Goal: Transaction & Acquisition: Purchase product/service

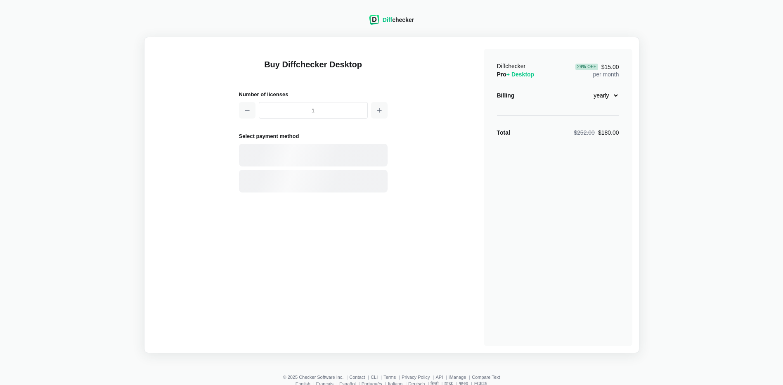
select select "desktop-yearly-180"
click at [283, 182] on div "PayPal" at bounding box center [327, 181] width 112 height 8
click at [508, 96] on div "Billing" at bounding box center [506, 95] width 18 height 8
click at [615, 95] on select "monthly yearly" at bounding box center [602, 95] width 36 height 14
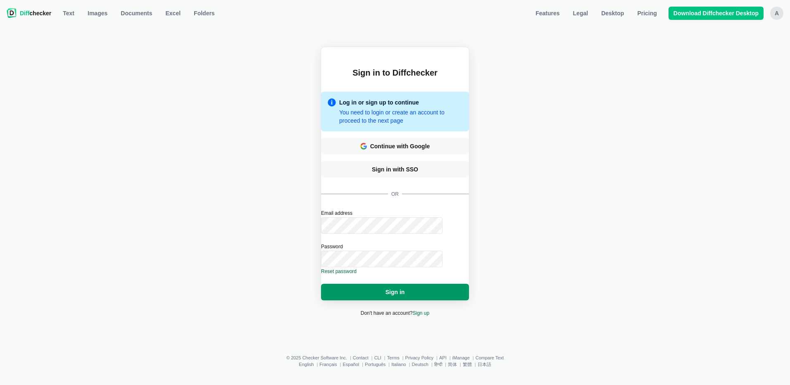
click at [407, 285] on button "Sign in" at bounding box center [395, 292] width 148 height 17
select select "desktop-yearly-180"
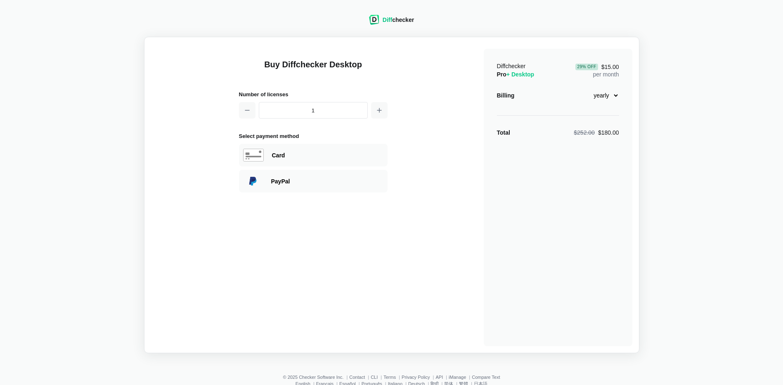
click at [399, 20] on div "Diff checker" at bounding box center [398, 20] width 31 height 8
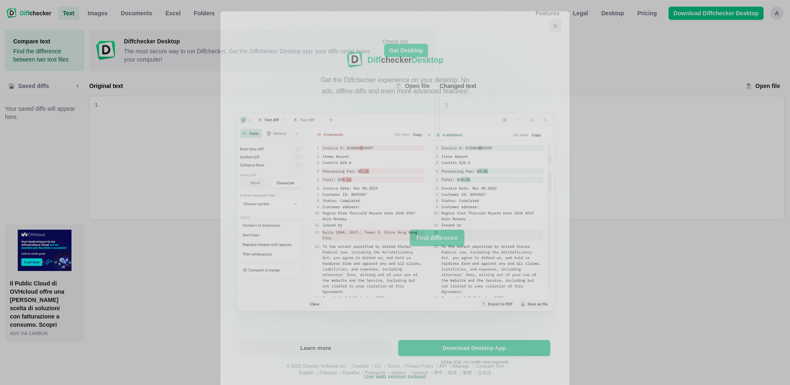
click at [556, 19] on icon "Close modal" at bounding box center [558, 22] width 7 height 7
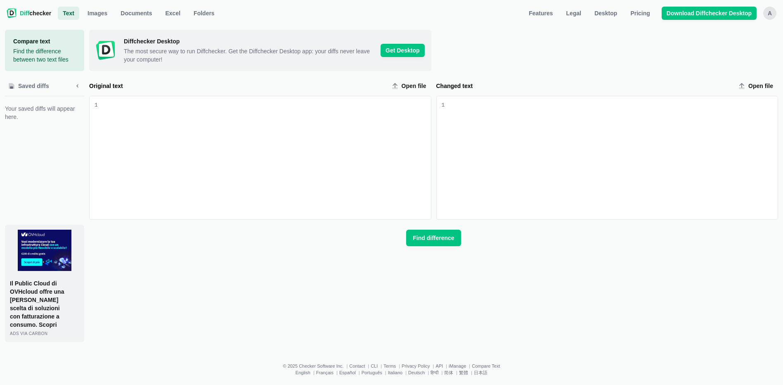
click at [37, 14] on span "Diff checker" at bounding box center [35, 13] width 31 height 8
click at [551, 10] on span "Features" at bounding box center [540, 13] width 27 height 8
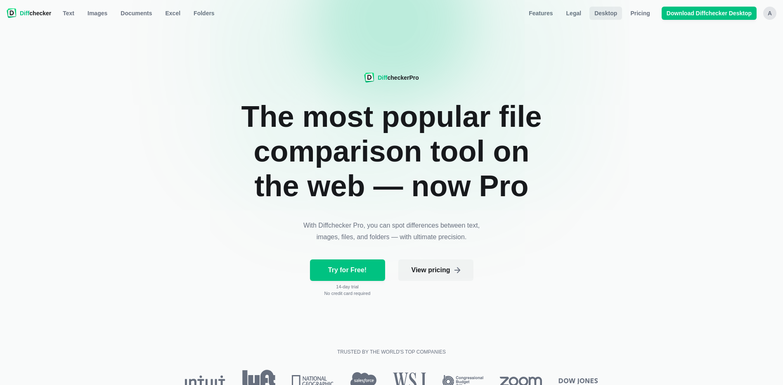
click at [613, 12] on span "Desktop" at bounding box center [606, 13] width 26 height 8
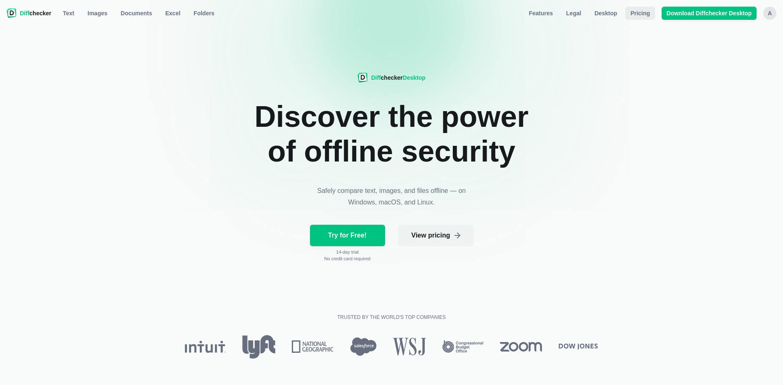
click at [648, 14] on span "Pricing" at bounding box center [640, 13] width 23 height 8
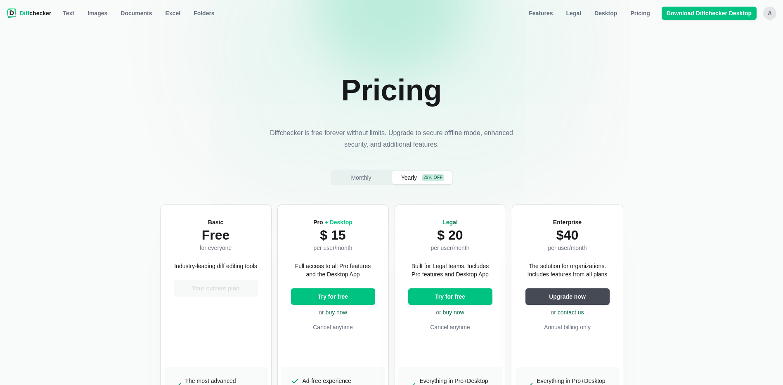
click at [774, 12] on div "a" at bounding box center [770, 13] width 13 height 13
click at [735, 50] on link "Account Settings" at bounding box center [738, 48] width 71 height 13
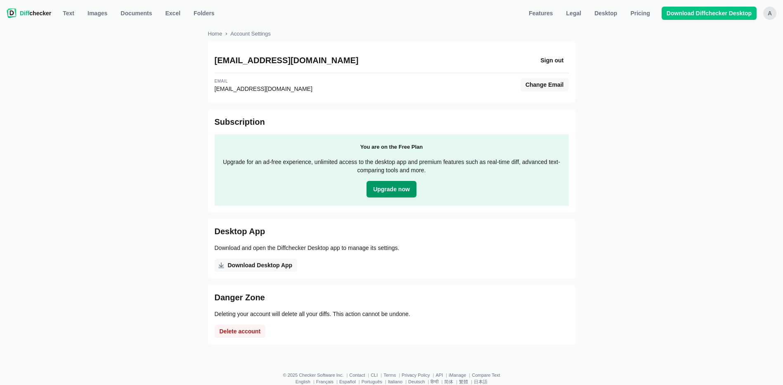
click at [384, 186] on span "Upgrade now" at bounding box center [392, 189] width 40 height 8
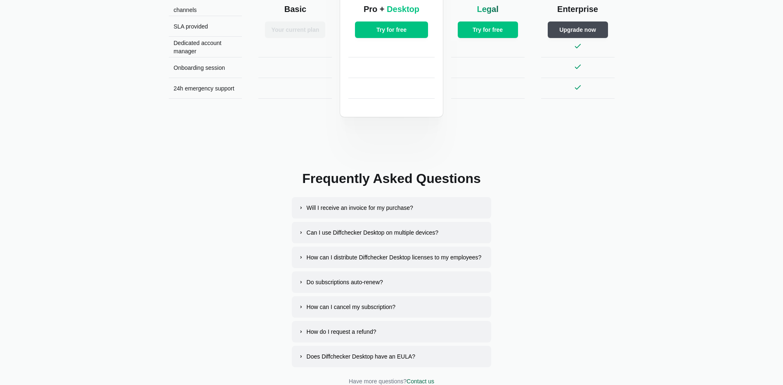
scroll to position [1472, 0]
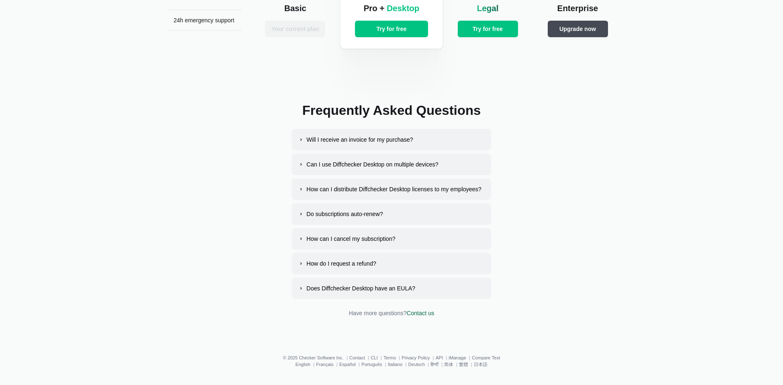
click at [363, 141] on div "Will I receive an invoice for my purchase?" at bounding box center [360, 139] width 107 height 8
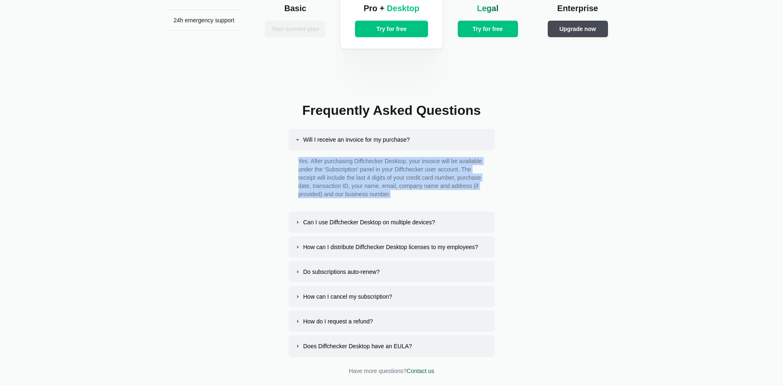
drag, startPoint x: 297, startPoint y: 160, endPoint x: 401, endPoint y: 195, distance: 109.4
click at [401, 195] on div "Yes. After purchasing Diffchecker Desktop, your invoice will be available under…" at bounding box center [392, 179] width 207 height 58
copy p "Yes. After purchasing Diffchecker Desktop, your invoice will be available under…"
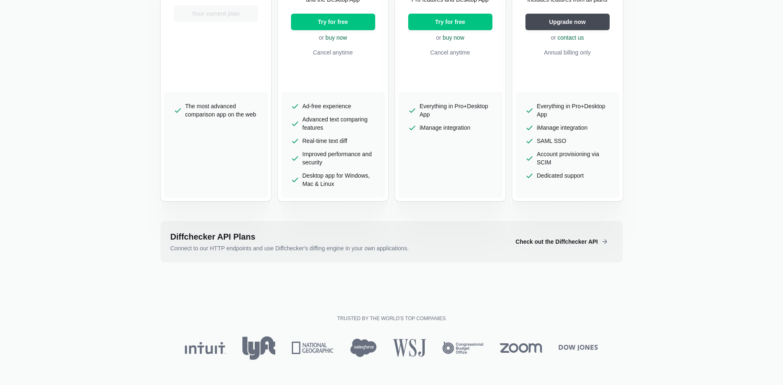
scroll to position [0, 0]
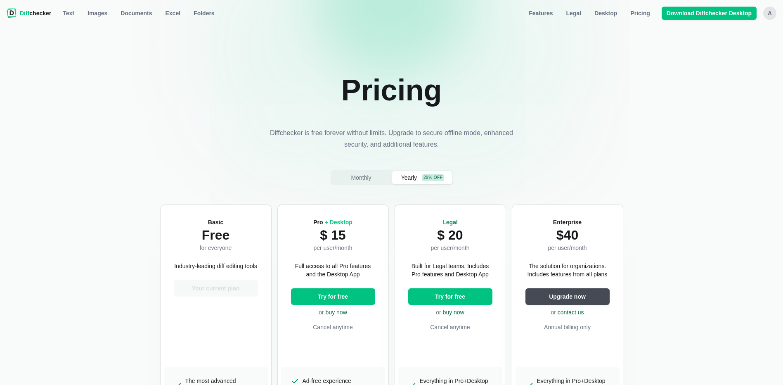
click at [773, 12] on div "a" at bounding box center [770, 13] width 13 height 13
click at [731, 47] on link "Account Settings" at bounding box center [738, 48] width 71 height 13
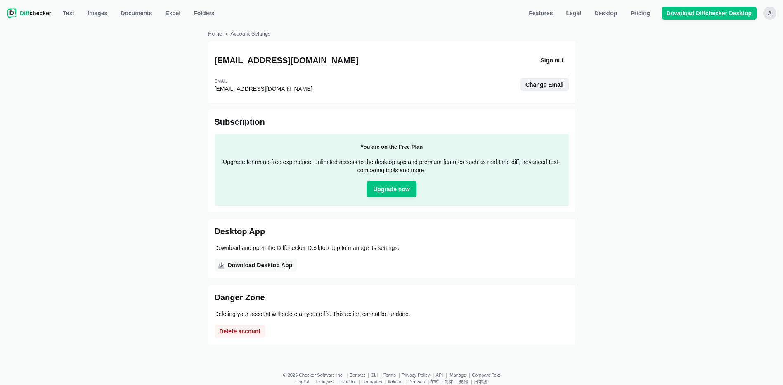
click at [544, 85] on span "Change Email" at bounding box center [545, 85] width 42 height 8
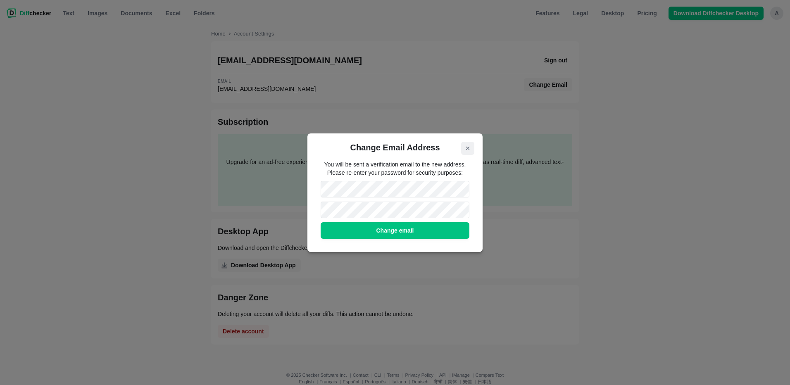
click at [467, 148] on icon "Close modal" at bounding box center [467, 148] width 3 height 3
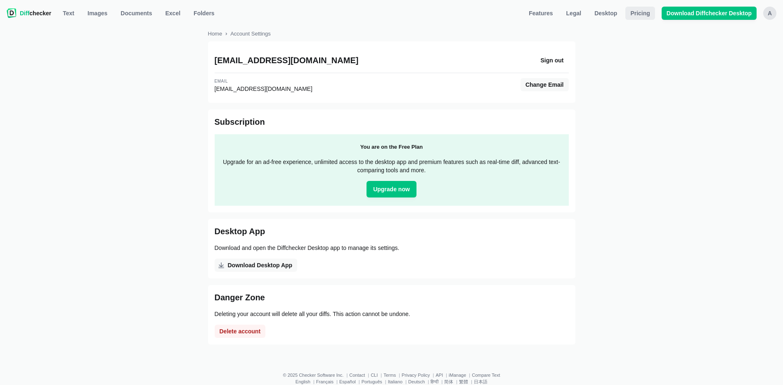
click at [639, 14] on span "Pricing" at bounding box center [640, 13] width 23 height 8
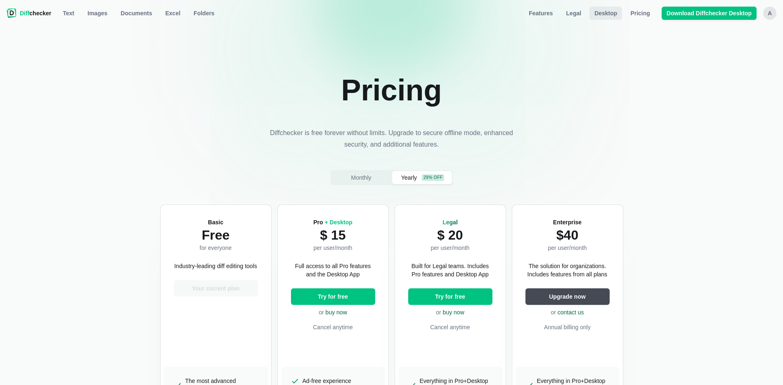
click at [607, 13] on span "Desktop" at bounding box center [606, 13] width 26 height 8
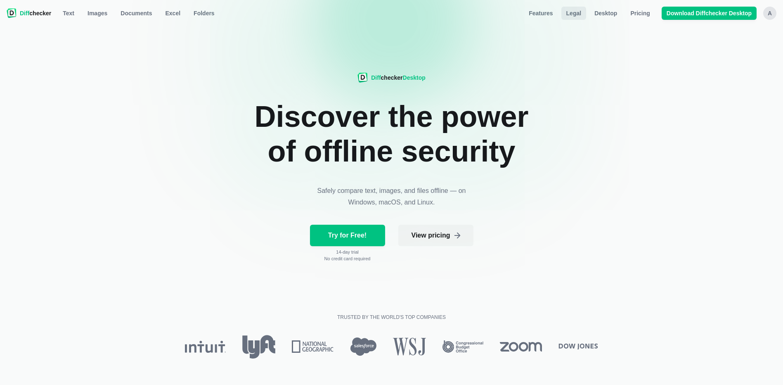
click at [571, 13] on link "Legal" at bounding box center [574, 13] width 25 height 13
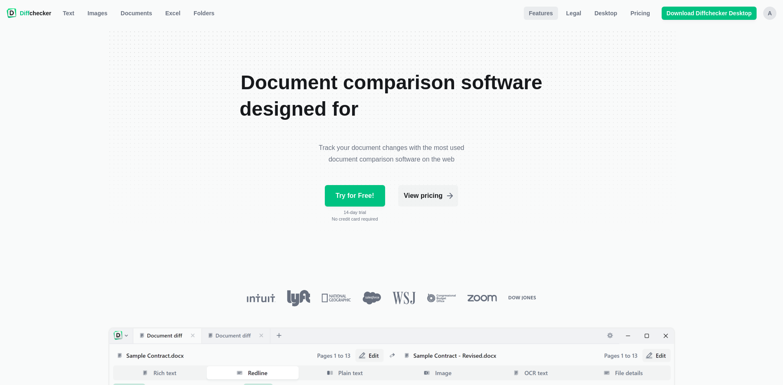
click at [544, 14] on span "Features" at bounding box center [540, 13] width 27 height 8
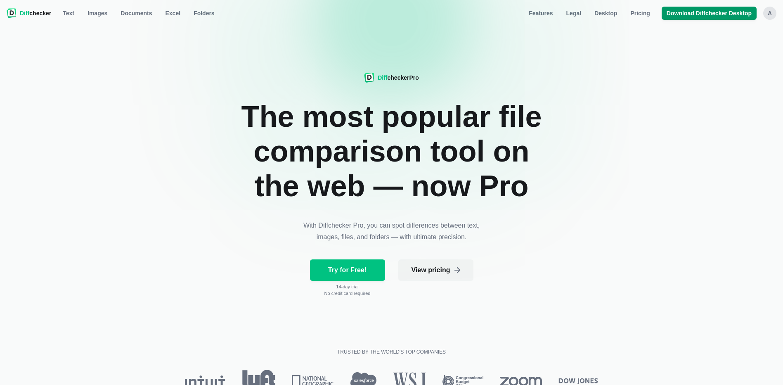
click at [699, 14] on span "Download Diffchecker Desktop" at bounding box center [709, 13] width 88 height 8
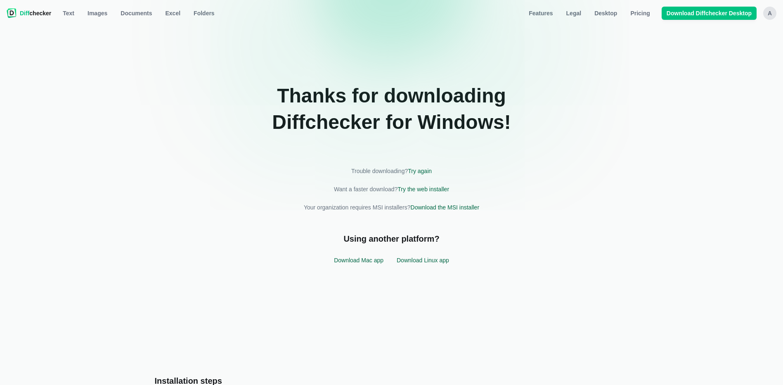
click at [494, 38] on div "Thanks for downloading Diffchecker for windows ! Trouble downloading? Try again…" at bounding box center [391, 176] width 487 height 292
click at [21, 11] on span "Diff" at bounding box center [24, 13] width 9 height 7
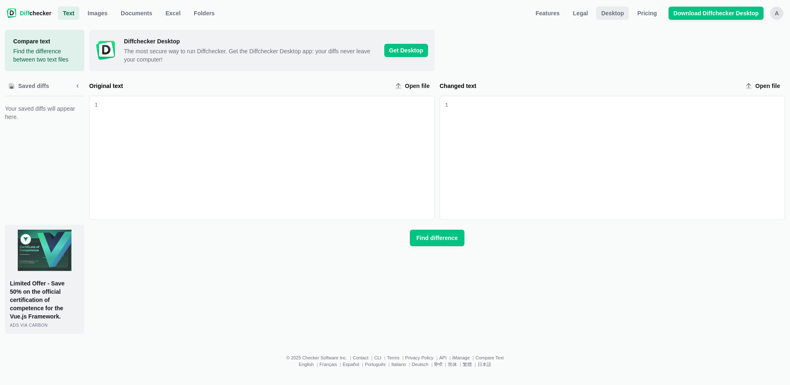
click at [624, 15] on span "Desktop" at bounding box center [612, 13] width 26 height 8
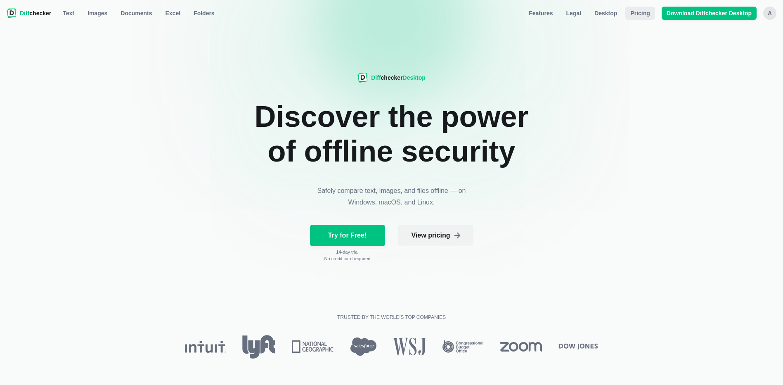
click at [651, 12] on span "Pricing" at bounding box center [640, 13] width 23 height 8
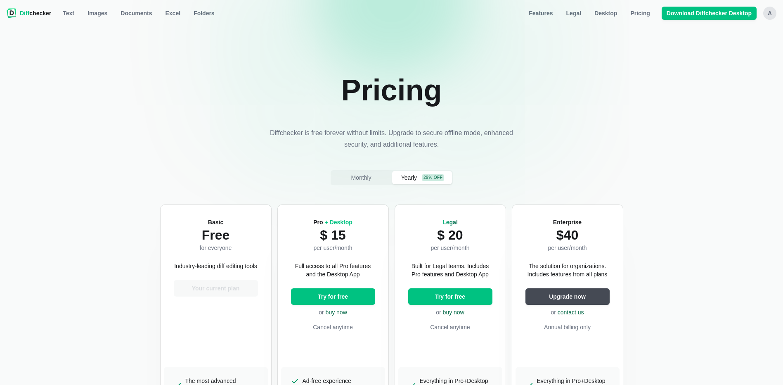
scroll to position [124, 0]
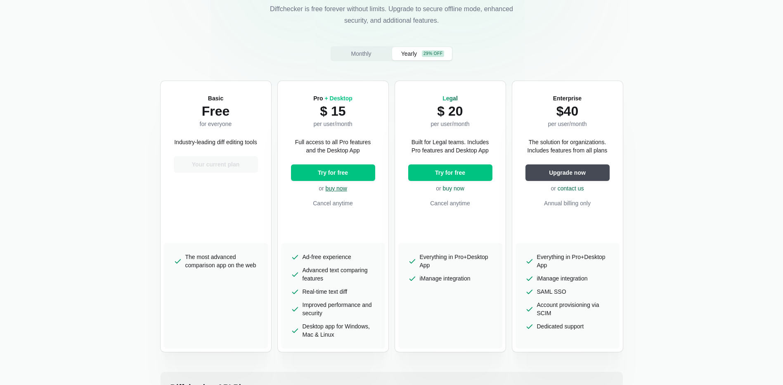
click at [332, 188] on link "buy now" at bounding box center [336, 188] width 21 height 7
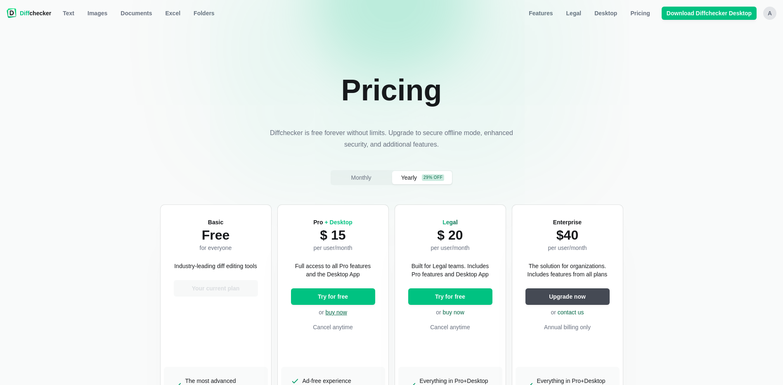
select select "desktop-yearly-180"
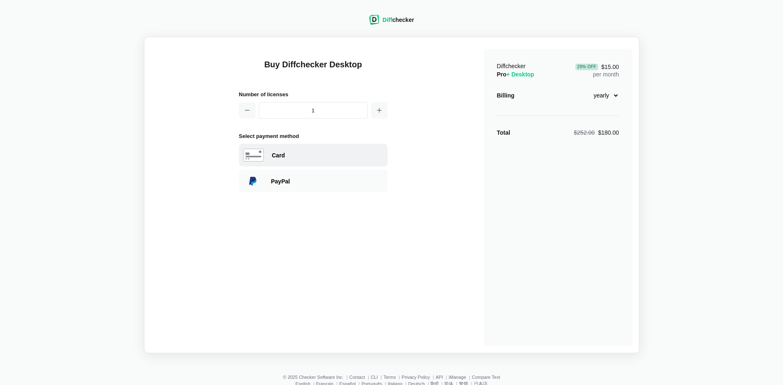
click at [278, 155] on div "Card" at bounding box center [328, 155] width 112 height 8
select select "[GEOGRAPHIC_DATA]"
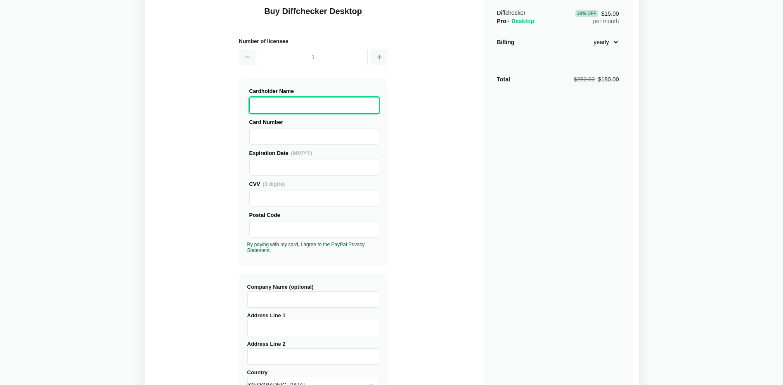
scroll to position [12, 0]
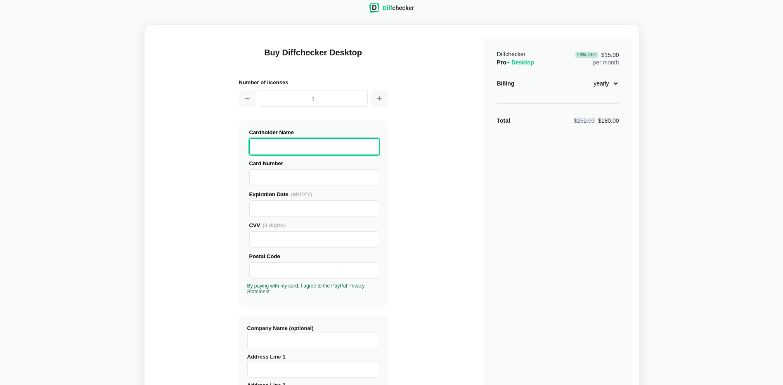
click at [253, 148] on iframe at bounding box center [314, 147] width 123 height 16
click at [253, 182] on iframe at bounding box center [314, 178] width 123 height 16
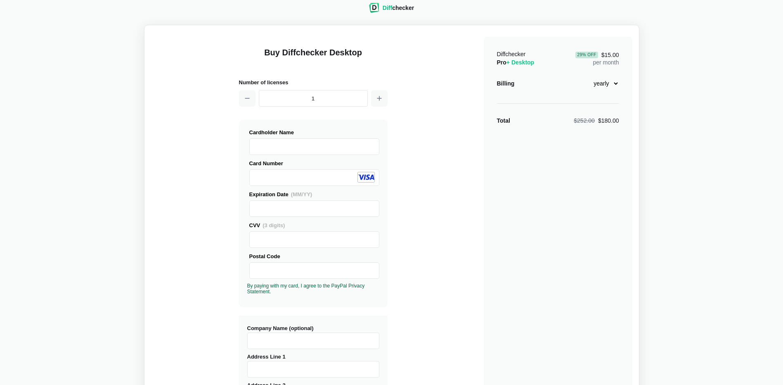
scroll to position [136, 0]
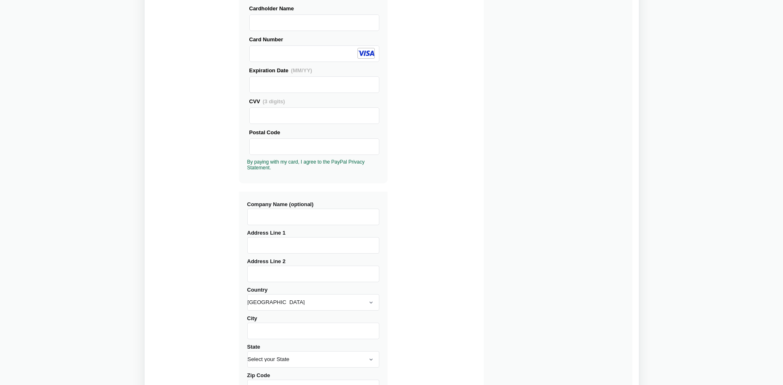
click at [270, 218] on input "Company Name (optional)" at bounding box center [313, 217] width 132 height 17
type input "Raiffeisen Information Service [PERSON_NAME] GmbH"
type input "Via Raiffeisen2"
click at [275, 301] on select "[GEOGRAPHIC_DATA] [GEOGRAPHIC_DATA] [GEOGRAPHIC_DATA] [GEOGRAPHIC_DATA] [US_STA…" at bounding box center [313, 302] width 132 height 17
select select "[GEOGRAPHIC_DATA]"
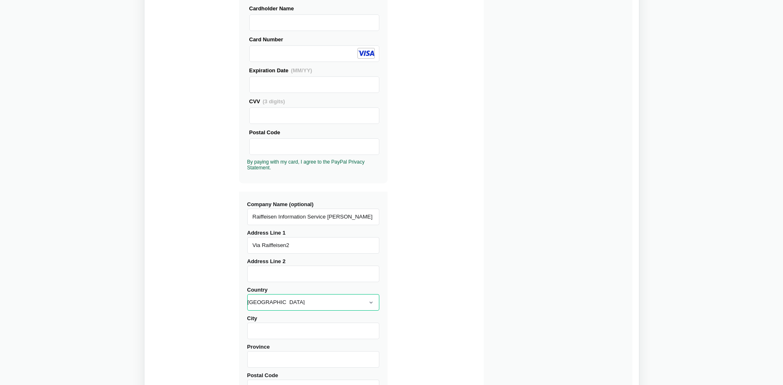
click at [247, 294] on select "[GEOGRAPHIC_DATA] [GEOGRAPHIC_DATA] [GEOGRAPHIC_DATA] [GEOGRAPHIC_DATA] [US_STA…" at bounding box center [313, 302] width 132 height 17
click at [262, 328] on input "City" at bounding box center [313, 331] width 132 height 17
type input "[GEOGRAPHIC_DATA]"
type input "BZ"
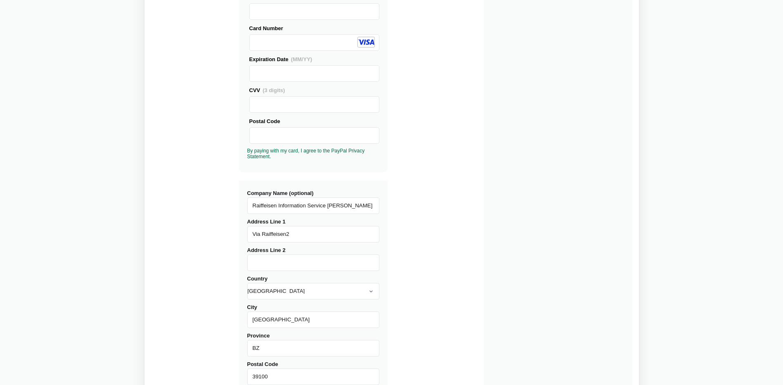
type input "39100"
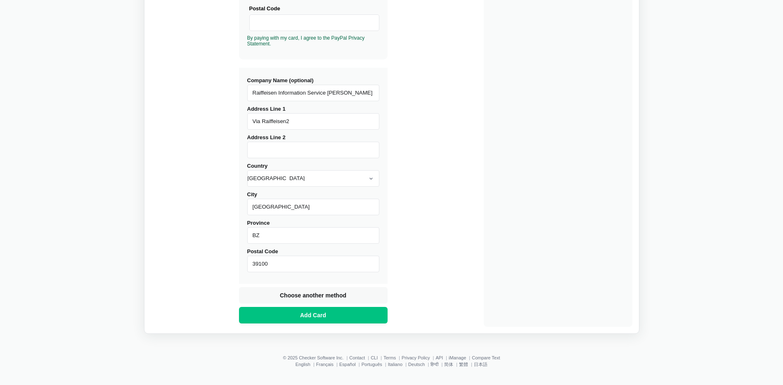
click at [275, 150] on input "Address Line 2" at bounding box center [313, 150] width 132 height 17
type input "IT03074550215"
click at [311, 316] on span "Add Card" at bounding box center [313, 315] width 29 height 8
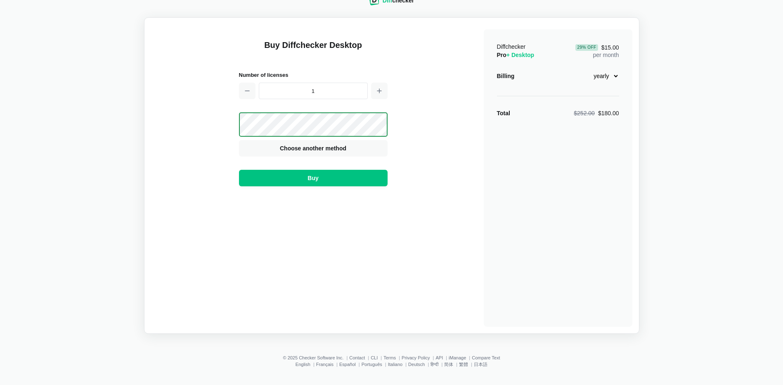
scroll to position [19, 0]
click at [318, 178] on span "Buy" at bounding box center [313, 178] width 14 height 8
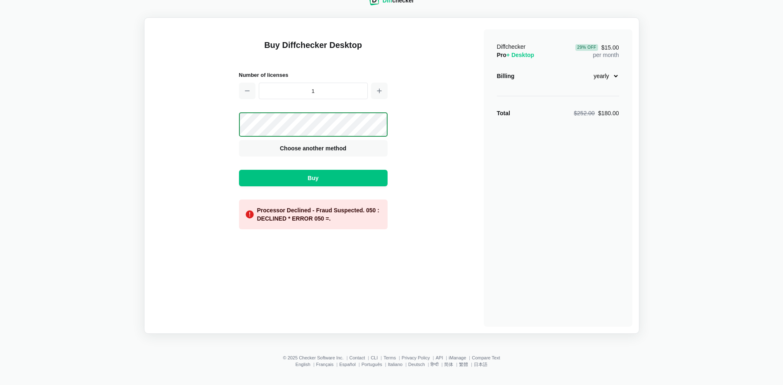
click at [303, 217] on div "Processor Declined - Fraud Suspected. 050 : DECLINED * ERROR 050 =." at bounding box center [319, 214] width 124 height 17
click at [317, 180] on span "Buy" at bounding box center [313, 178] width 14 height 8
click at [314, 147] on span "Choose another method" at bounding box center [313, 148] width 70 height 8
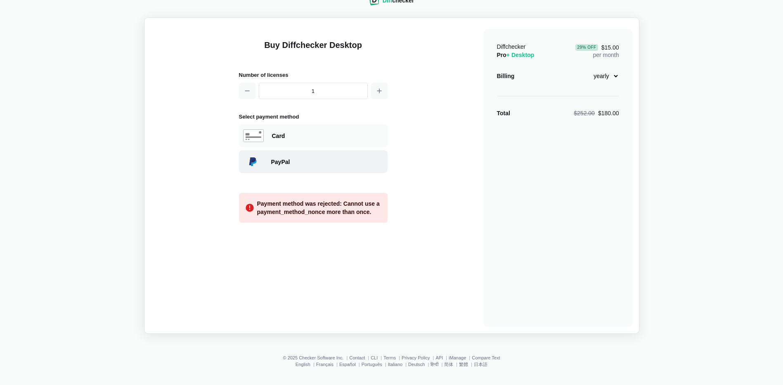
click at [280, 158] on div "PayPal" at bounding box center [327, 162] width 112 height 8
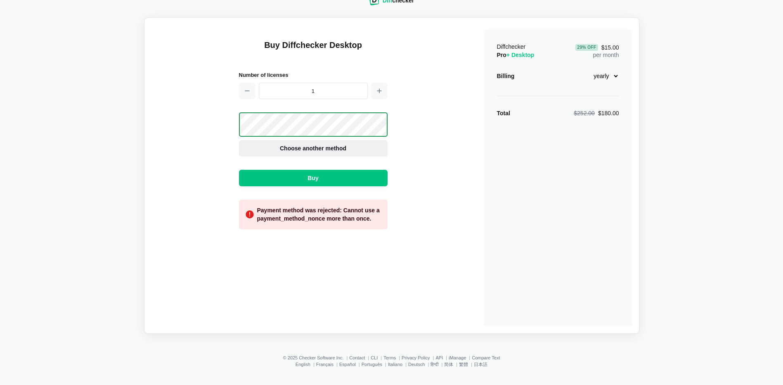
click at [294, 146] on span "Choose another method" at bounding box center [313, 148] width 70 height 8
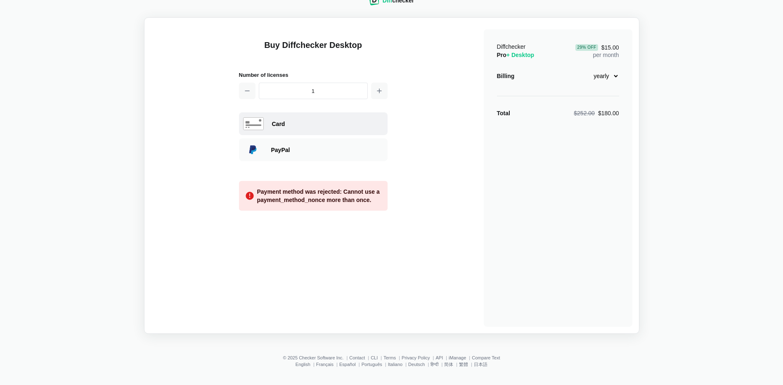
click at [277, 124] on div "Card" at bounding box center [328, 124] width 112 height 8
select select "[GEOGRAPHIC_DATA]"
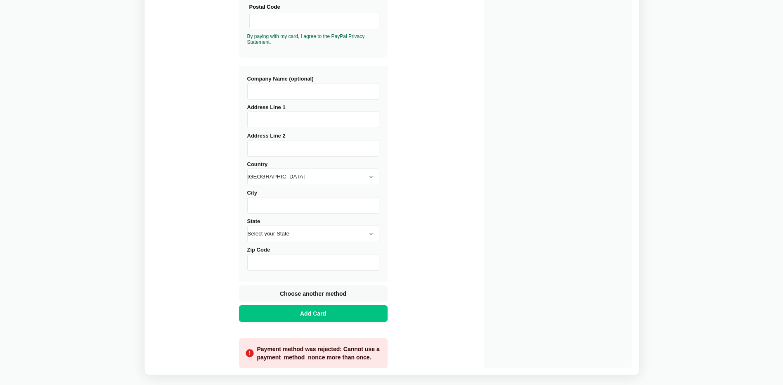
scroll to position [14, 0]
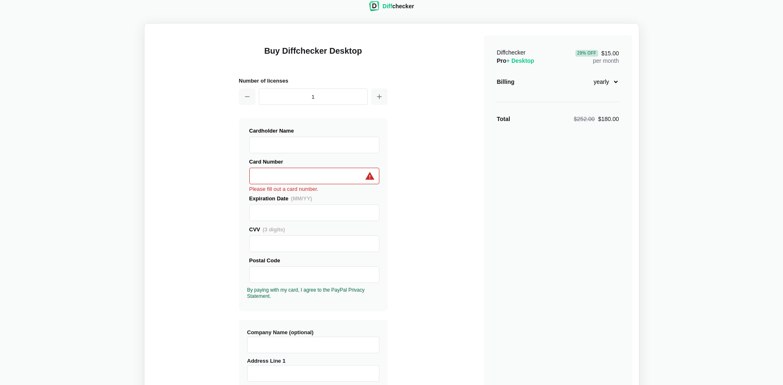
click at [253, 173] on iframe at bounding box center [314, 176] width 123 height 16
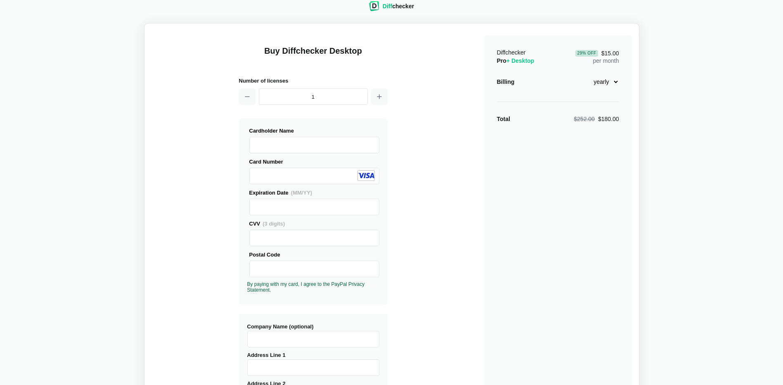
scroll to position [96, 0]
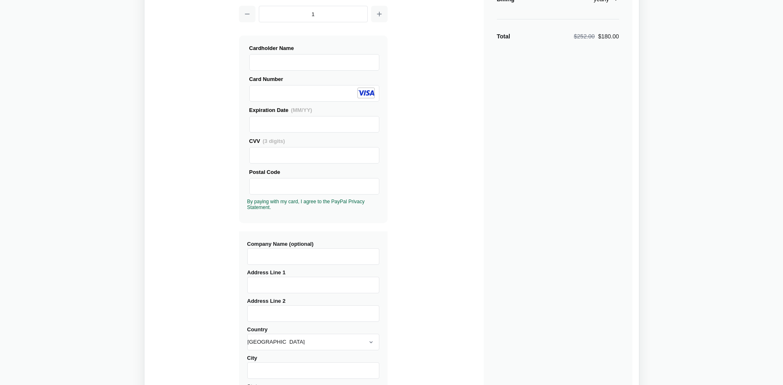
click at [267, 252] on input "Company Name (optional)" at bounding box center [313, 256] width 132 height 17
type input "Raiffeisen Information Service [PERSON_NAME] GmbH"
type input "[STREET_ADDRESS]"
type input "IT03074550215"
select select "[GEOGRAPHIC_DATA]"
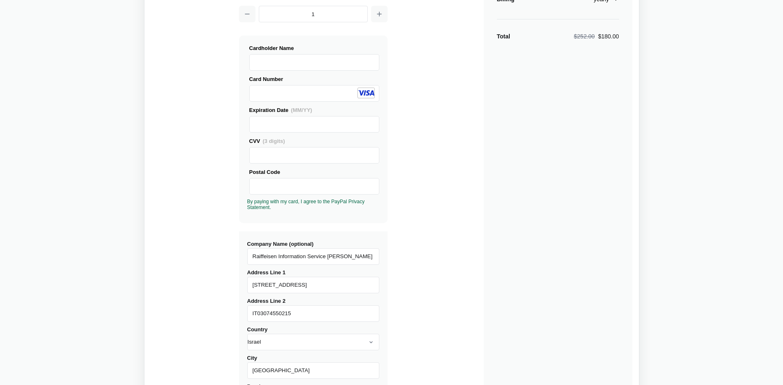
type input "[GEOGRAPHIC_DATA]"
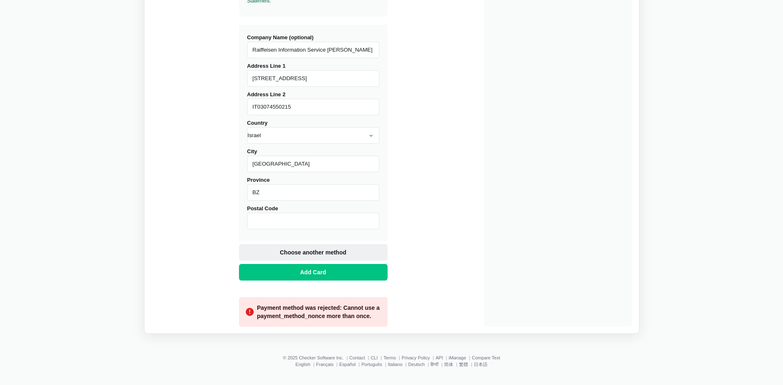
type input "BZ"
type input "39100"
click at [310, 271] on span "Add Card" at bounding box center [313, 272] width 29 height 8
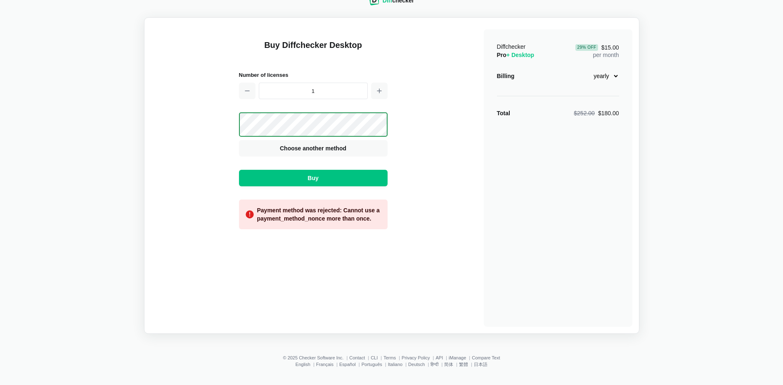
scroll to position [19, 0]
click at [308, 177] on span "Buy" at bounding box center [313, 178] width 14 height 8
